Goal: Information Seeking & Learning: Learn about a topic

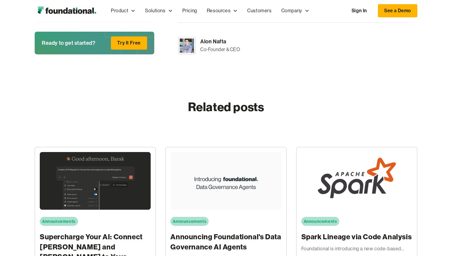
scroll to position [731, 0]
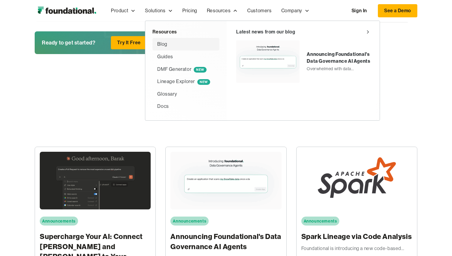
click at [172, 43] on div "Blog" at bounding box center [185, 44] width 57 height 8
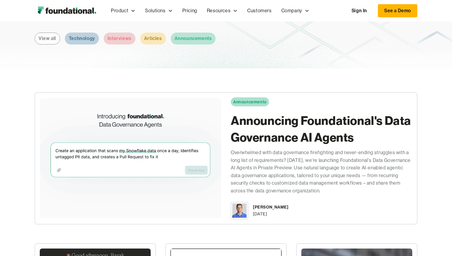
scroll to position [71, 0]
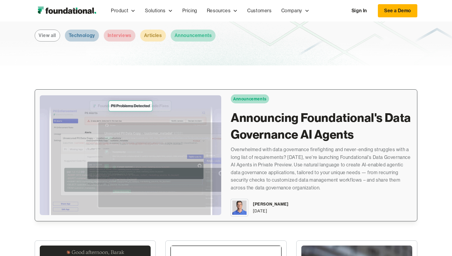
click at [288, 121] on h2 "Announcing Foundational's Data Governance AI Agents" at bounding box center [322, 127] width 182 height 34
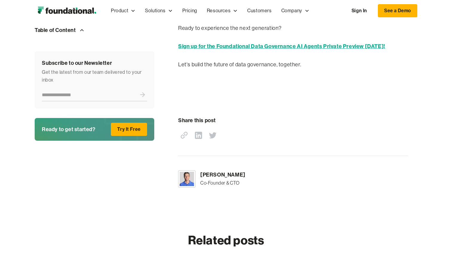
scroll to position [955, 0]
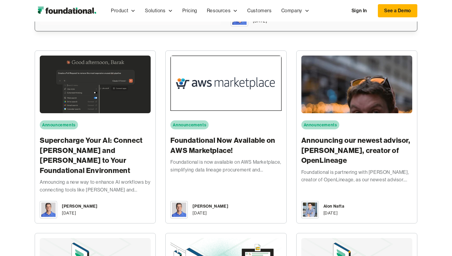
scroll to position [263, 0]
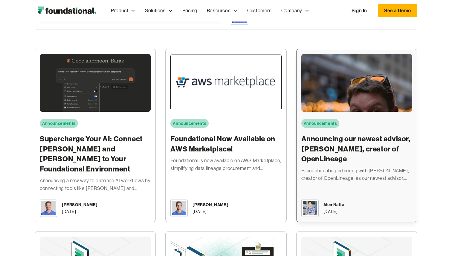
click at [347, 138] on h3 "Announcing our newest advisor, Julien Le Dem, creator of OpenLineage" at bounding box center [357, 149] width 111 height 30
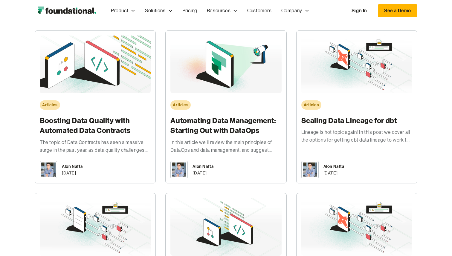
scroll to position [1162, 0]
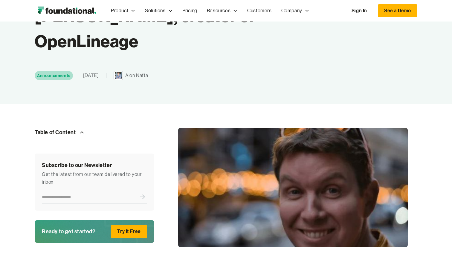
scroll to position [107, 0]
